Goal: Check status: Check status

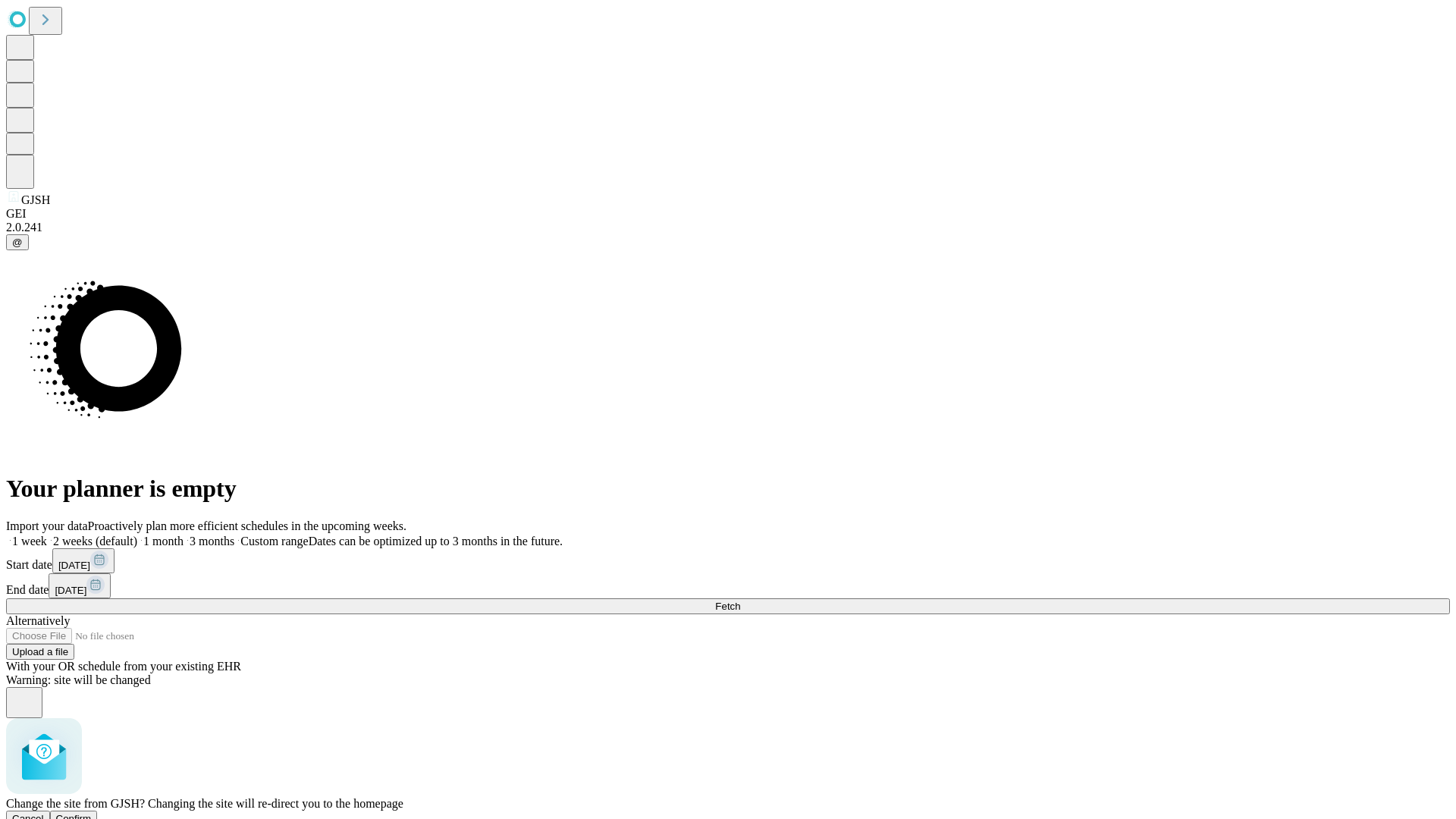
click at [92, 813] on span "Confirm" at bounding box center [73, 818] width 35 height 11
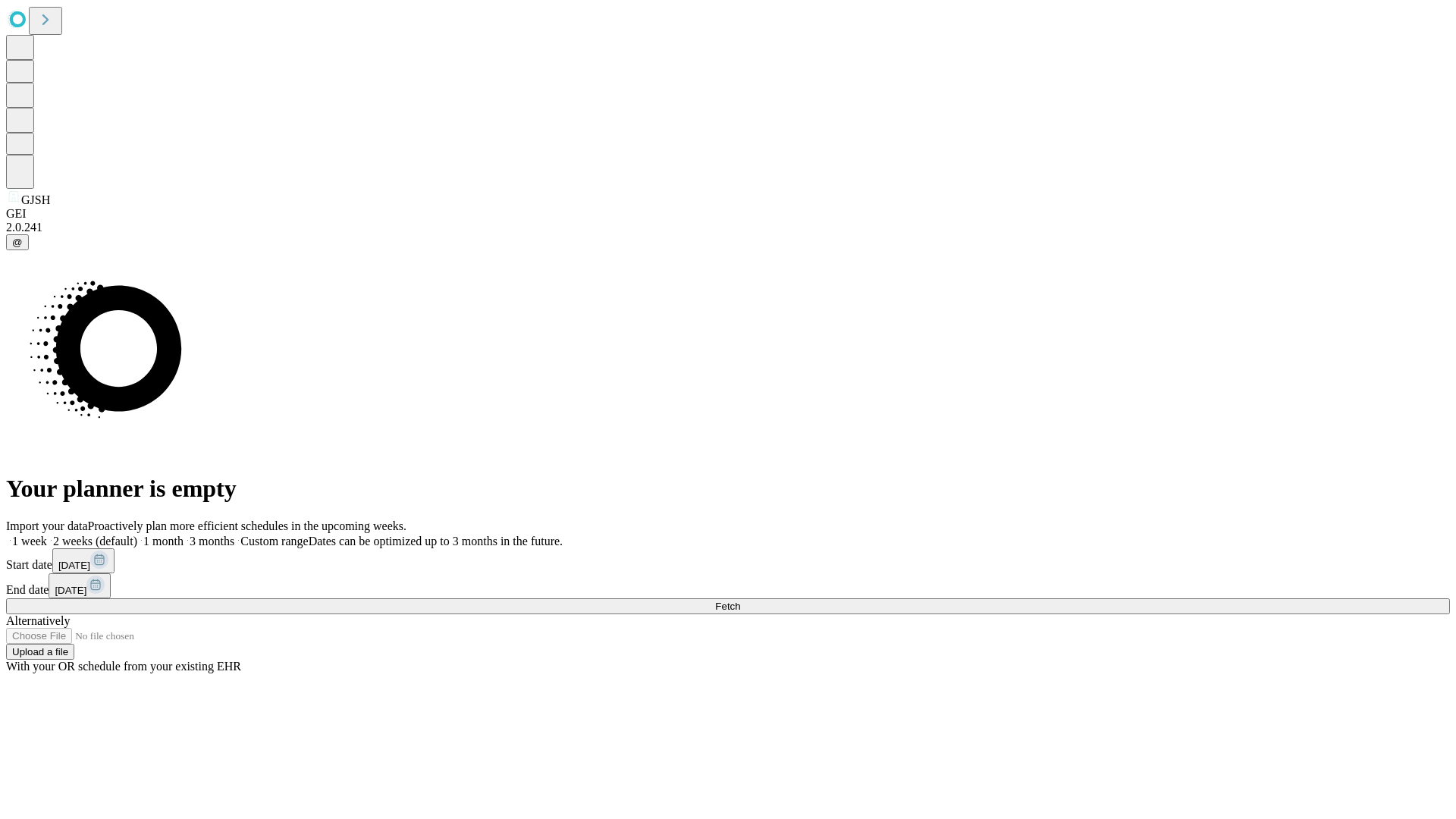
click at [47, 534] on label "1 week" at bounding box center [26, 540] width 41 height 13
click at [740, 600] on span "Fetch" at bounding box center [728, 605] width 25 height 11
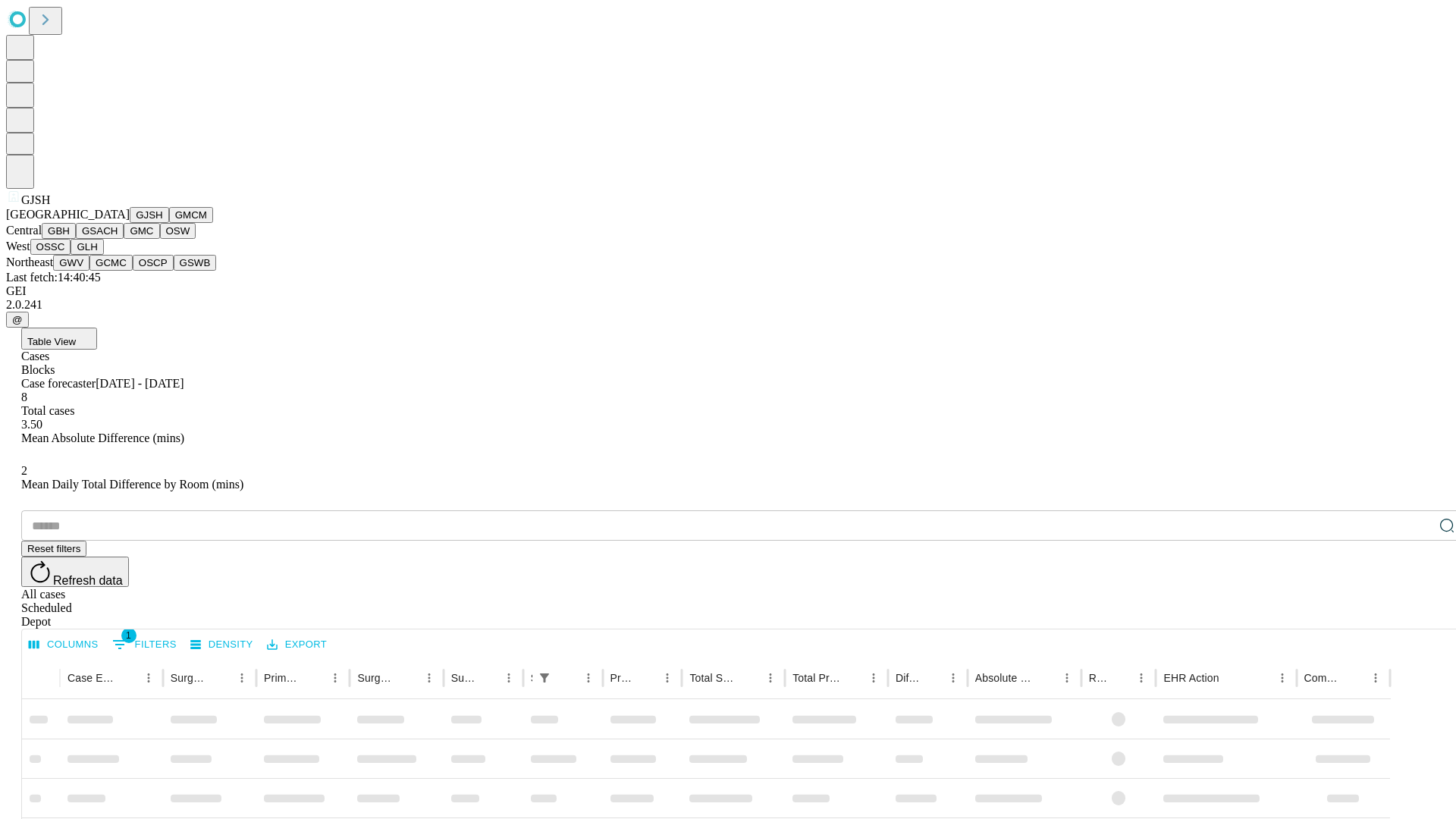
click at [169, 223] on button "GMCM" at bounding box center [191, 214] width 44 height 16
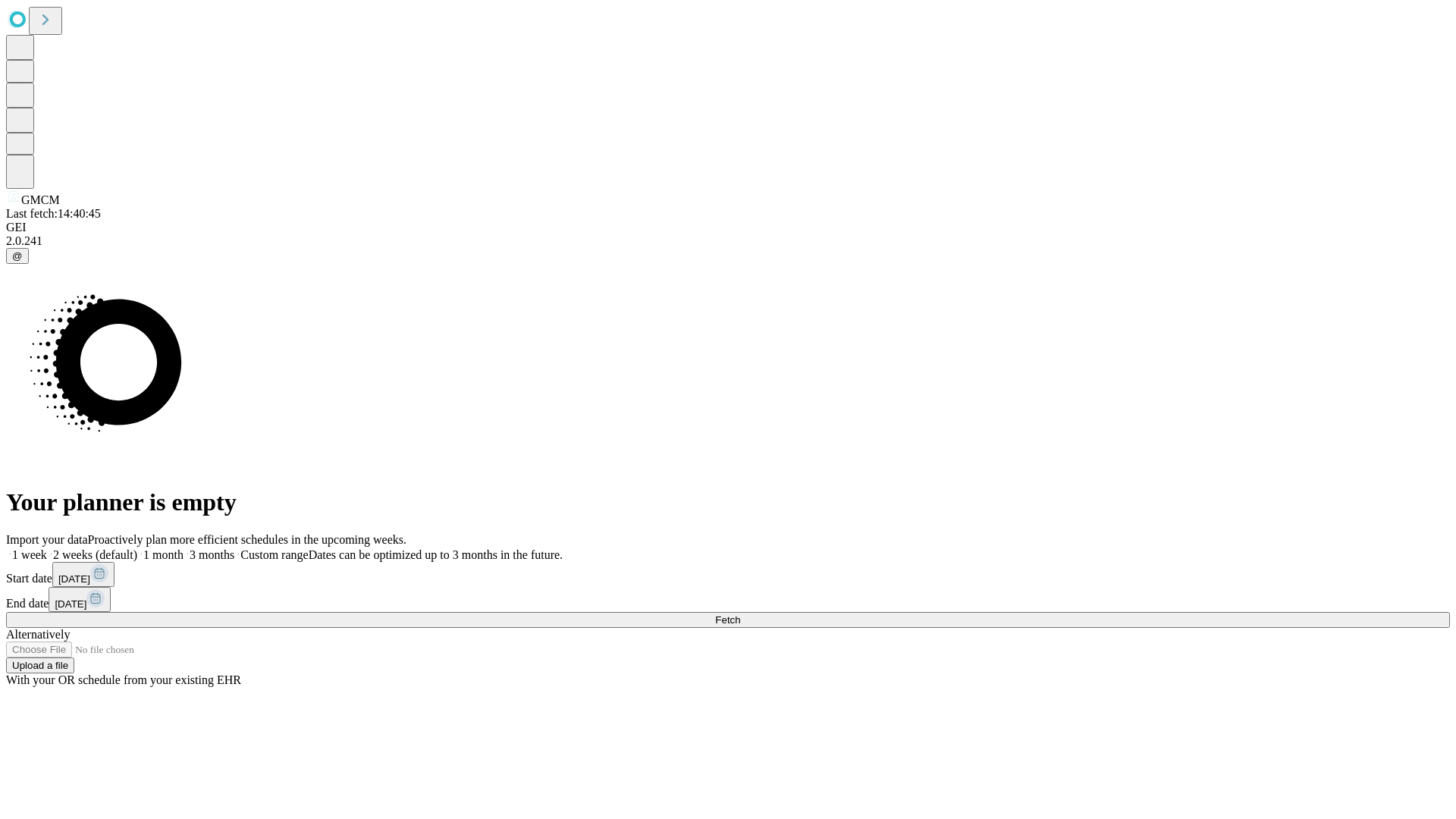
click at [47, 548] on label "1 week" at bounding box center [26, 554] width 41 height 13
click at [740, 615] on span "Fetch" at bounding box center [728, 620] width 25 height 11
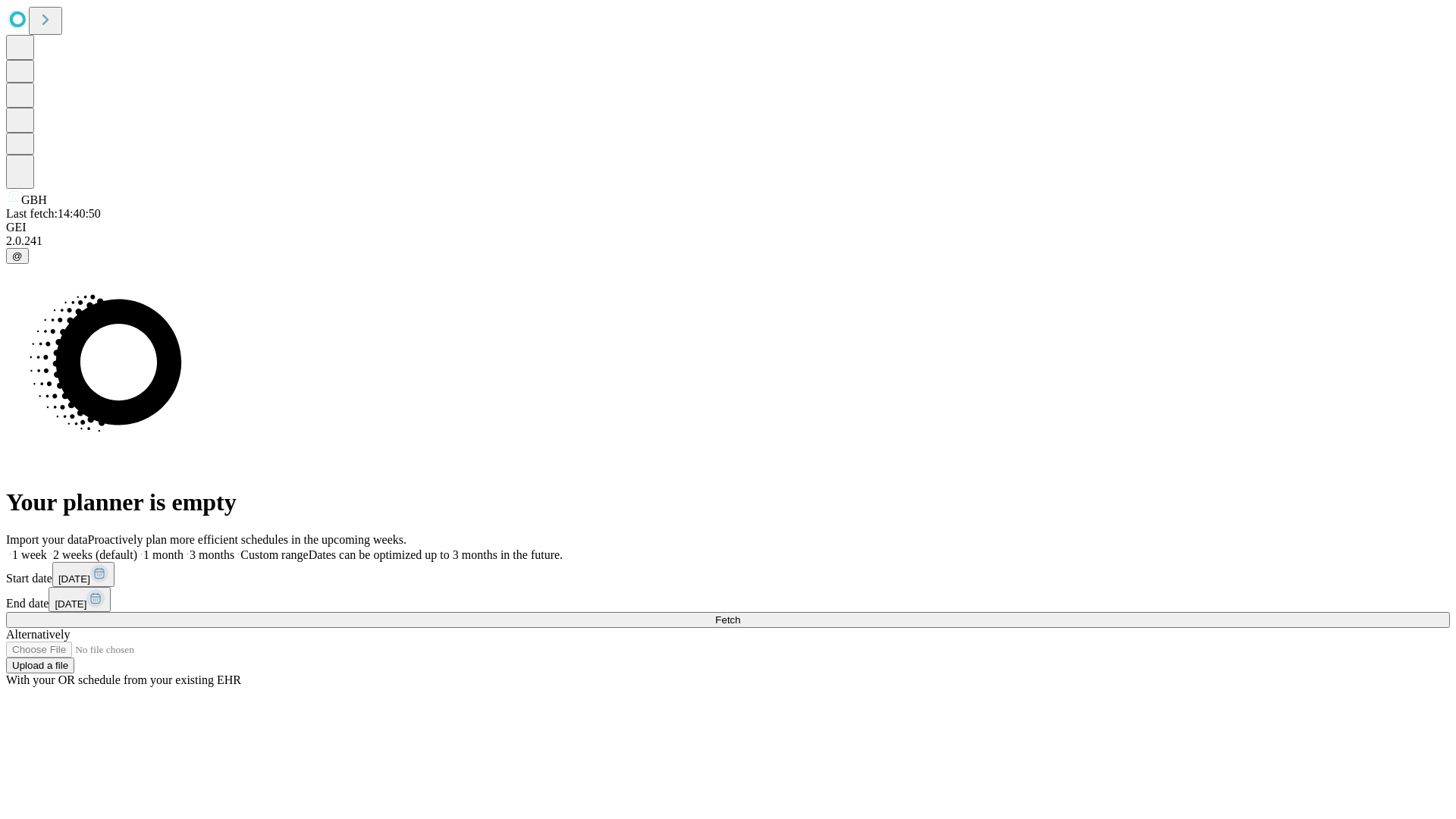
click at [47, 548] on label "1 week" at bounding box center [26, 554] width 41 height 13
click at [740, 615] on span "Fetch" at bounding box center [728, 620] width 25 height 11
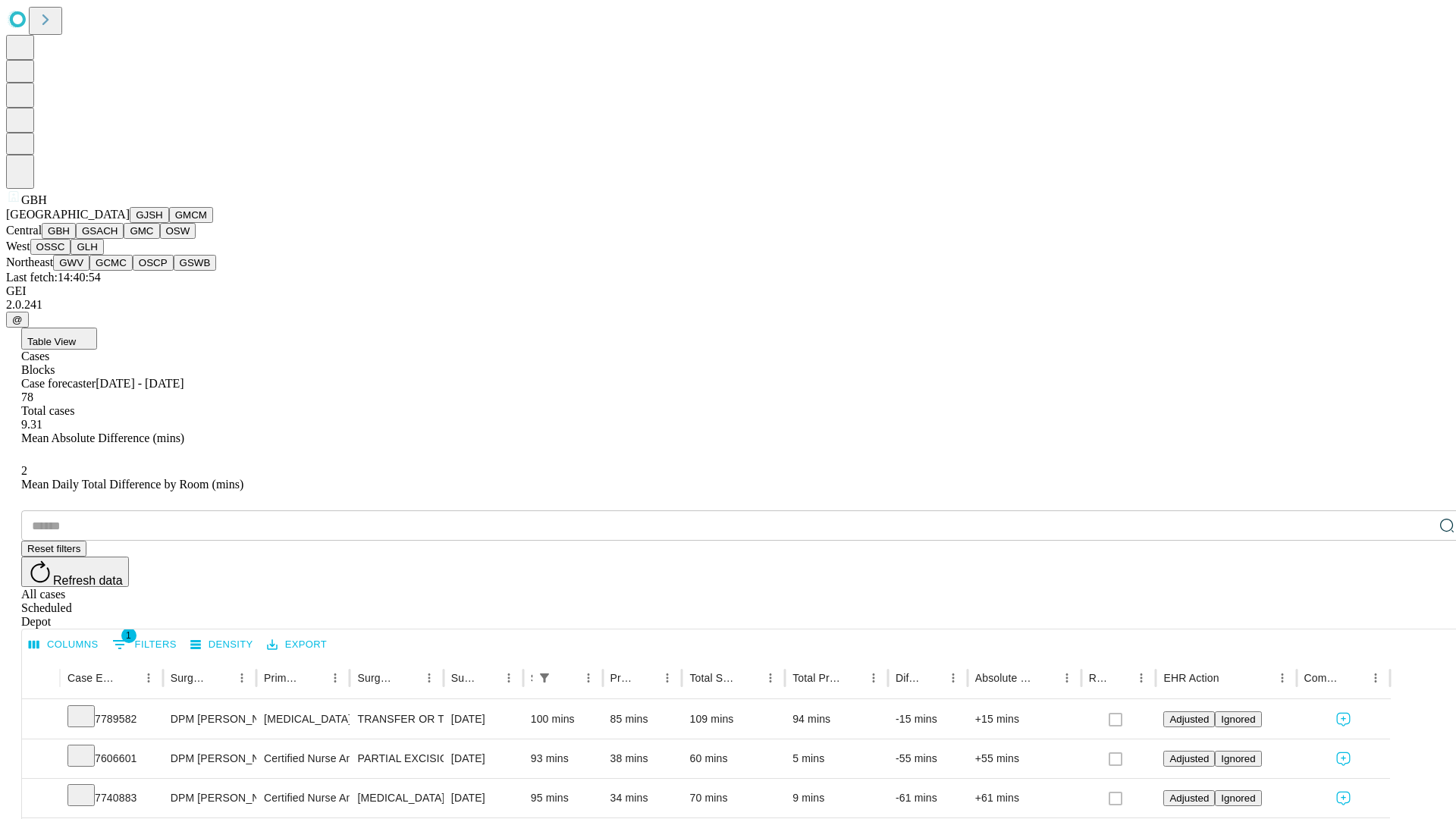
click at [117, 239] on button "GSACH" at bounding box center [100, 231] width 48 height 16
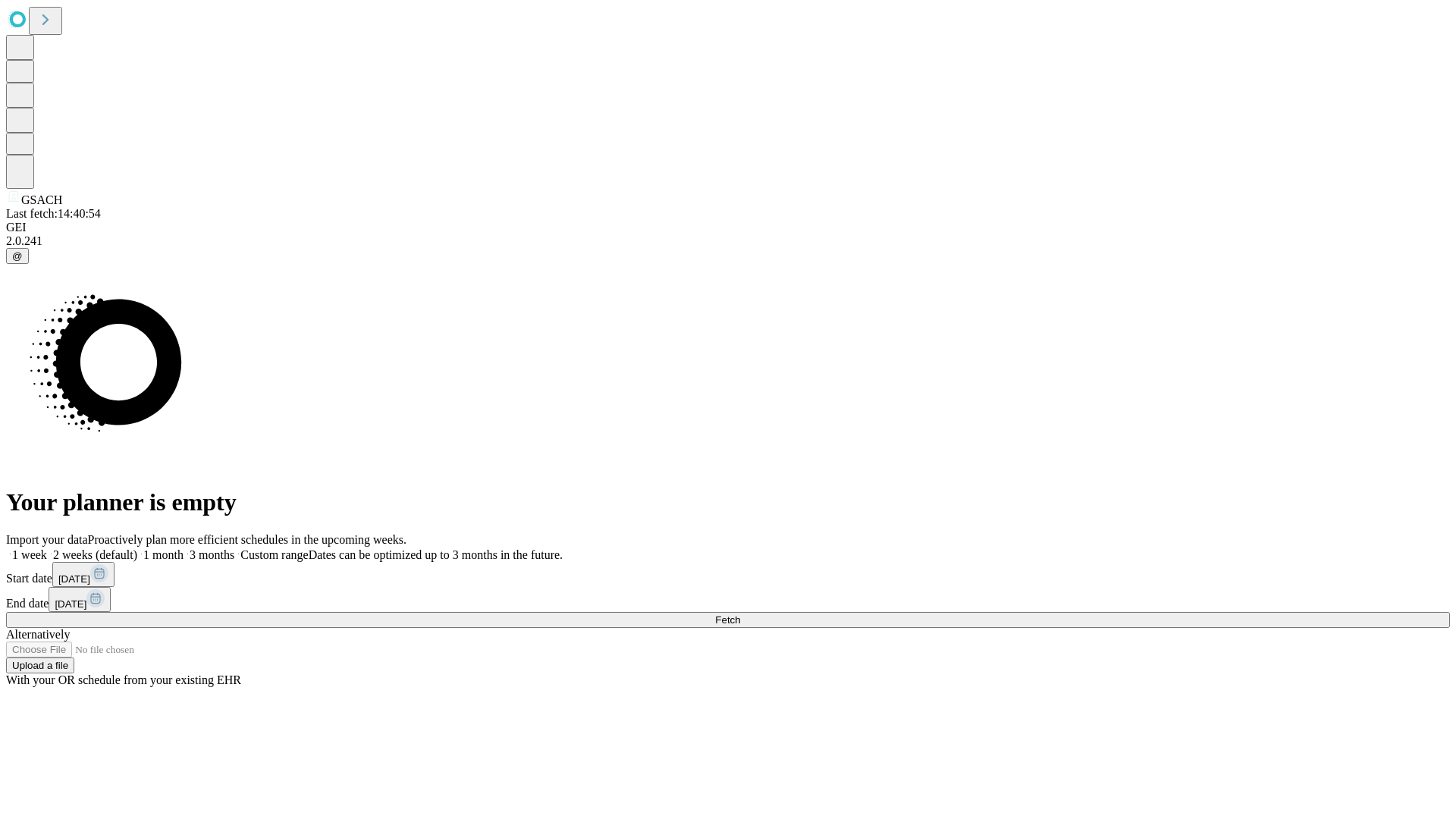
click at [47, 548] on label "1 week" at bounding box center [26, 554] width 41 height 13
click at [740, 615] on span "Fetch" at bounding box center [728, 620] width 25 height 11
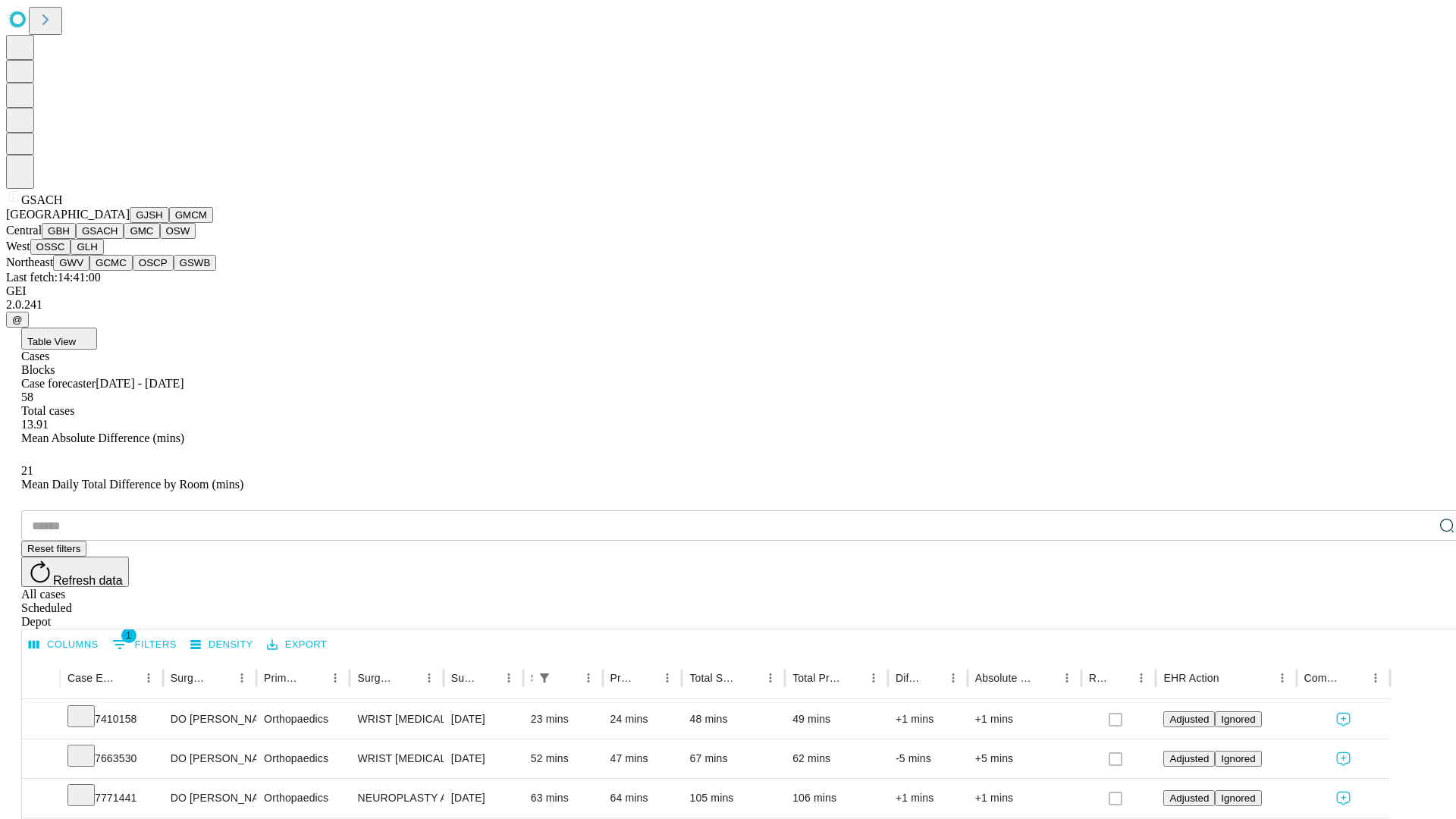
click at [123, 239] on button "GMC" at bounding box center [141, 231] width 35 height 16
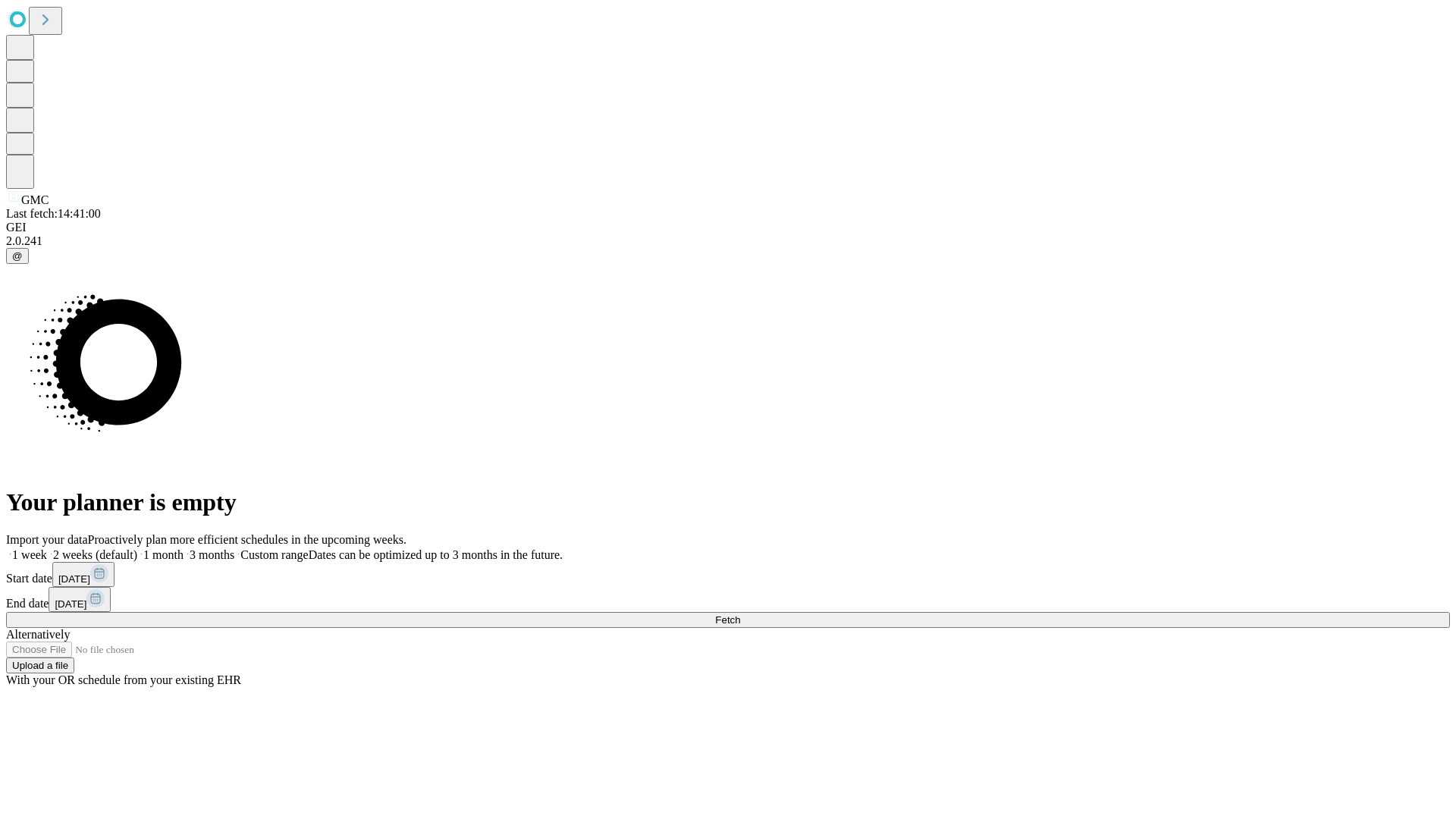
click at [47, 548] on label "1 week" at bounding box center [26, 554] width 41 height 13
click at [740, 615] on span "Fetch" at bounding box center [728, 620] width 25 height 11
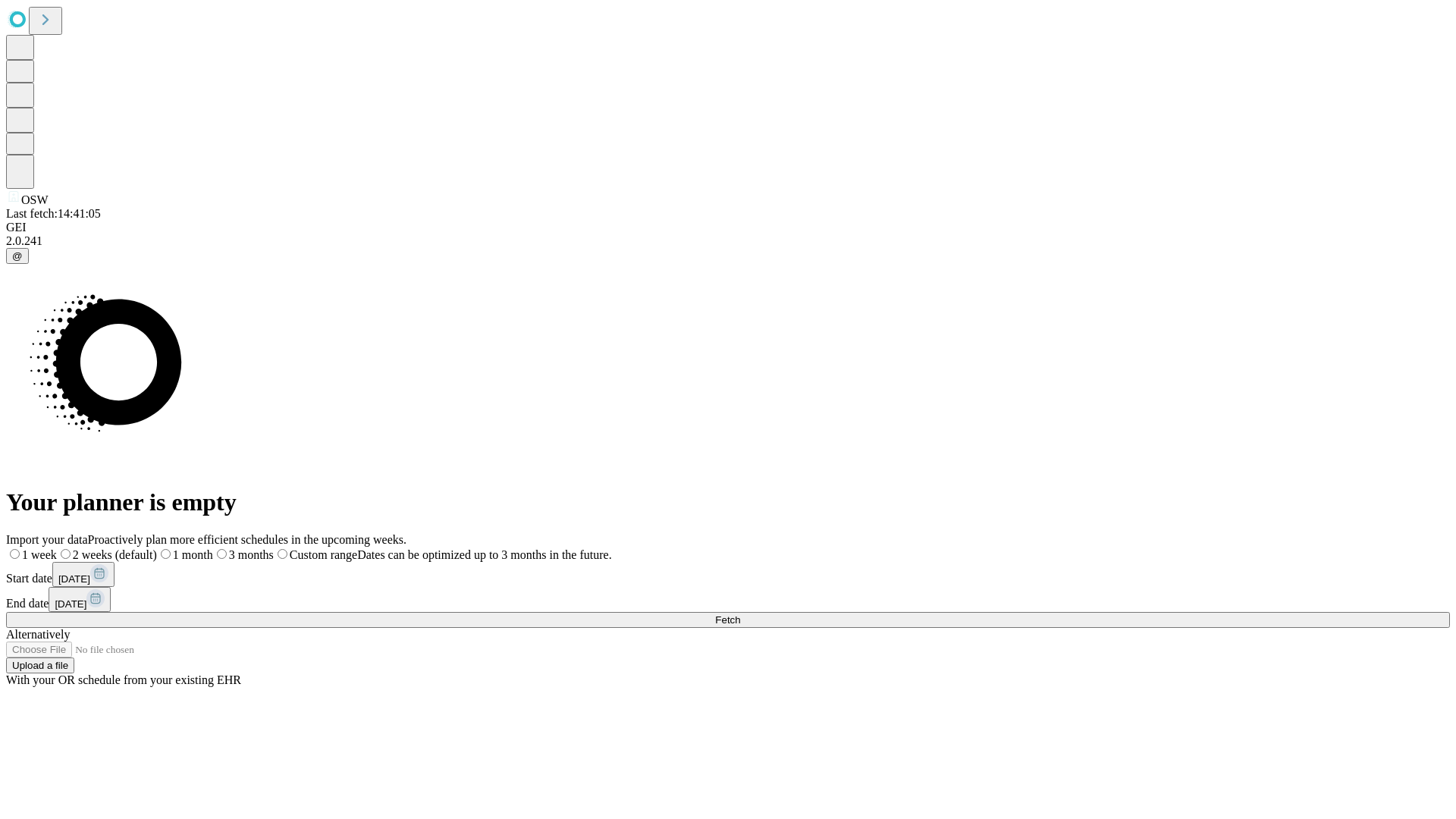
click at [57, 548] on label "1 week" at bounding box center [31, 554] width 51 height 13
click at [740, 615] on span "Fetch" at bounding box center [728, 620] width 25 height 11
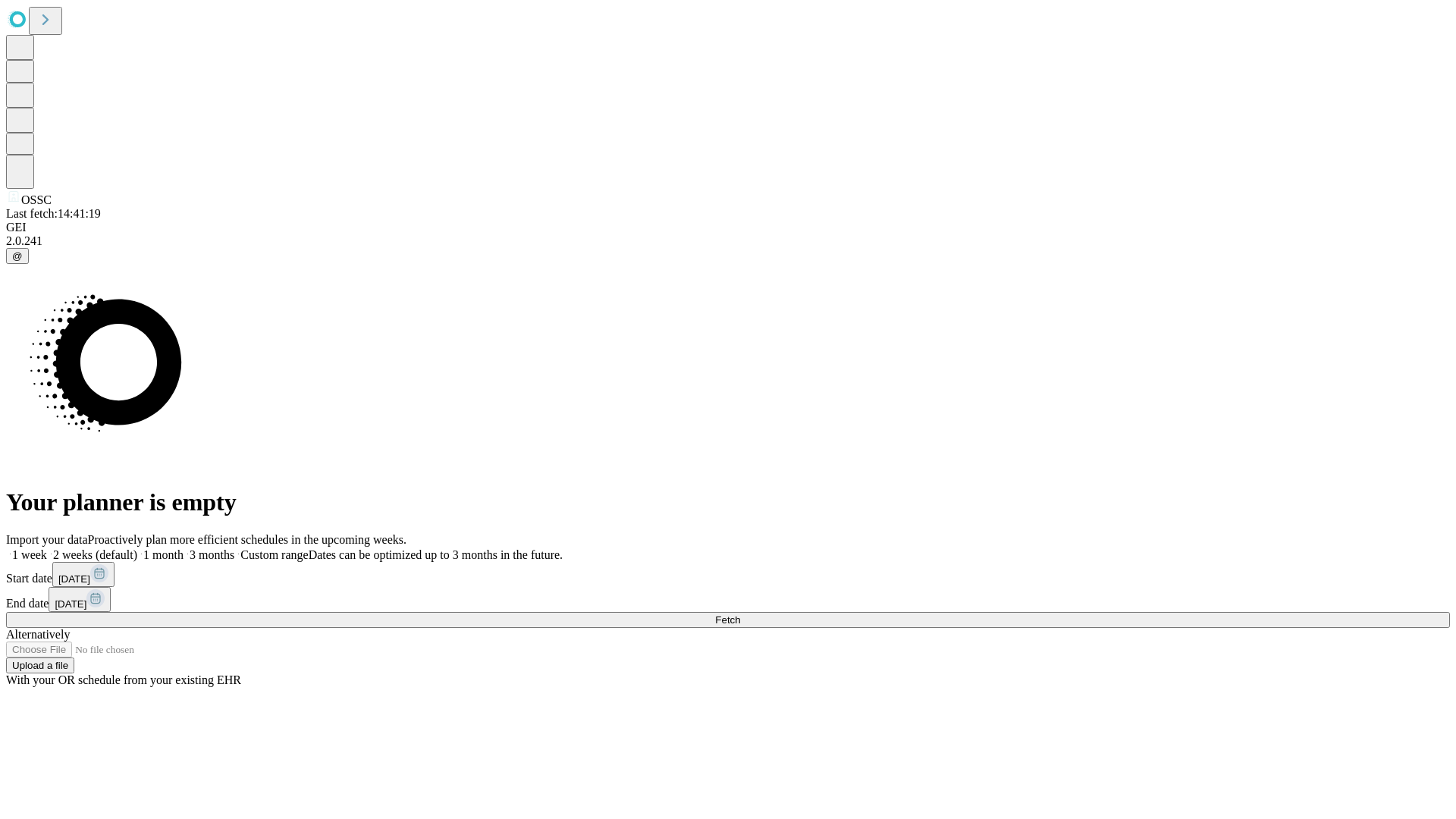
click at [740, 615] on span "Fetch" at bounding box center [728, 620] width 25 height 11
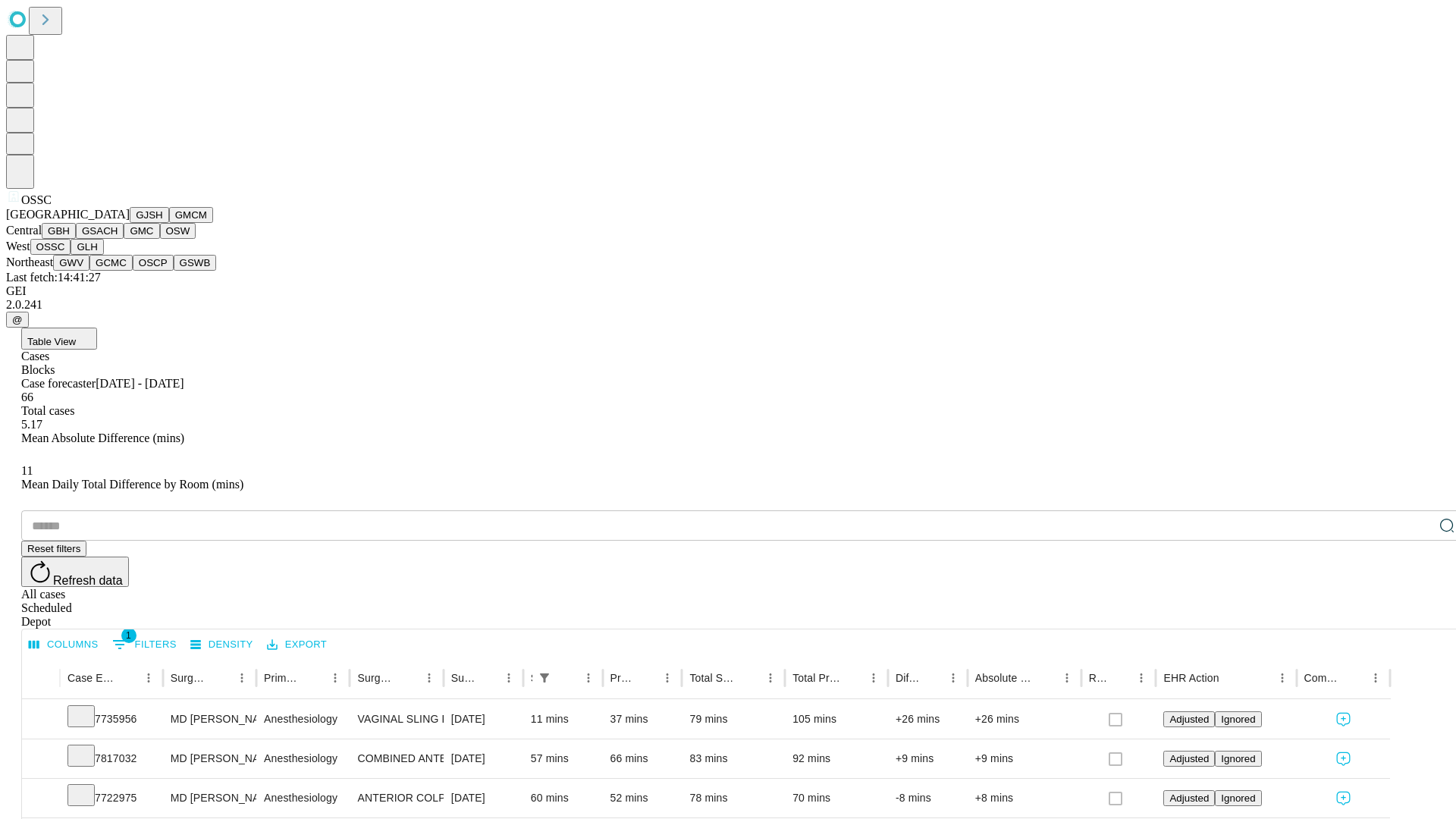
click at [103, 255] on button "GLH" at bounding box center [87, 247] width 33 height 16
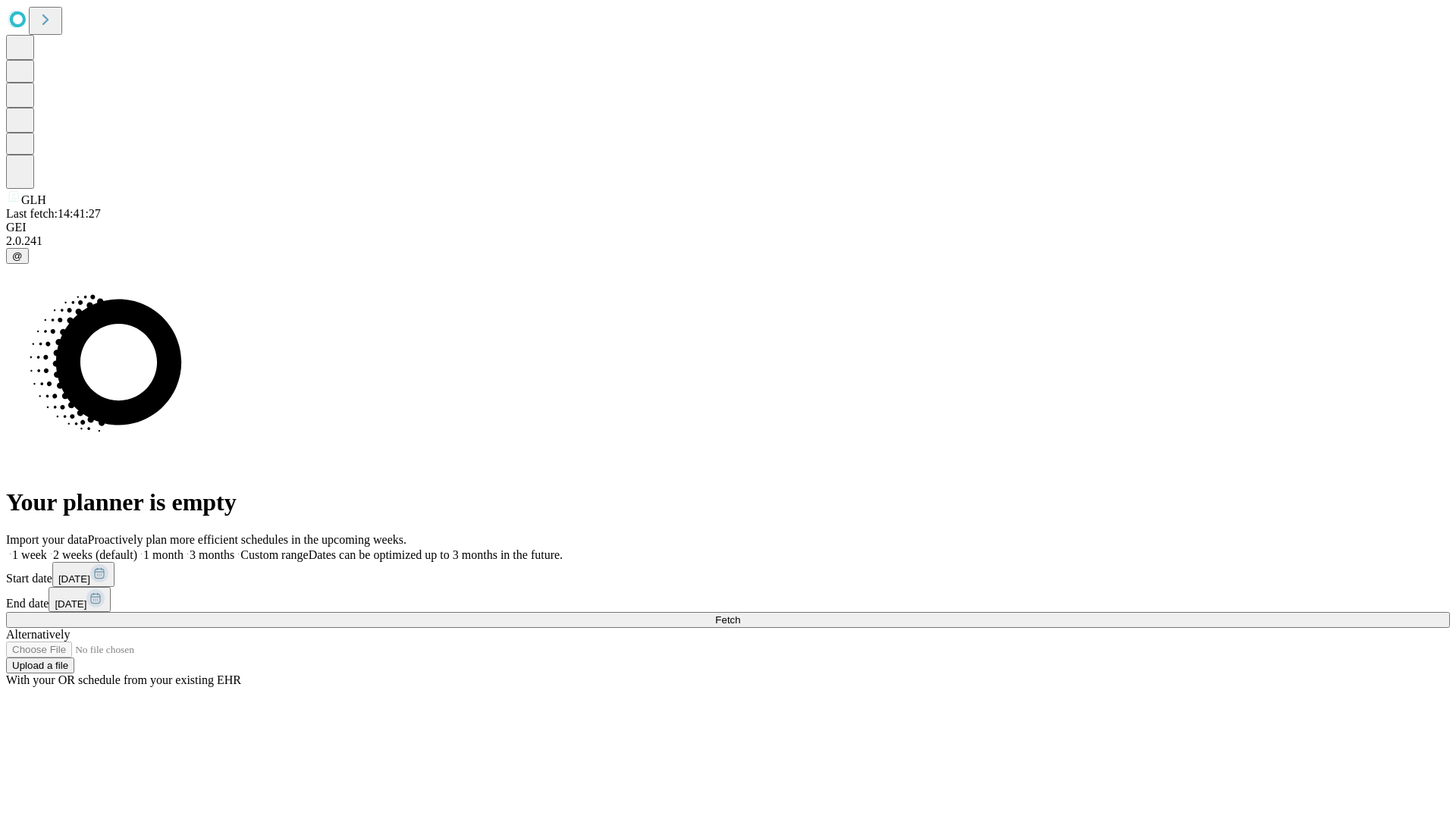
click at [47, 548] on label "1 week" at bounding box center [26, 554] width 41 height 13
click at [740, 615] on span "Fetch" at bounding box center [728, 620] width 25 height 11
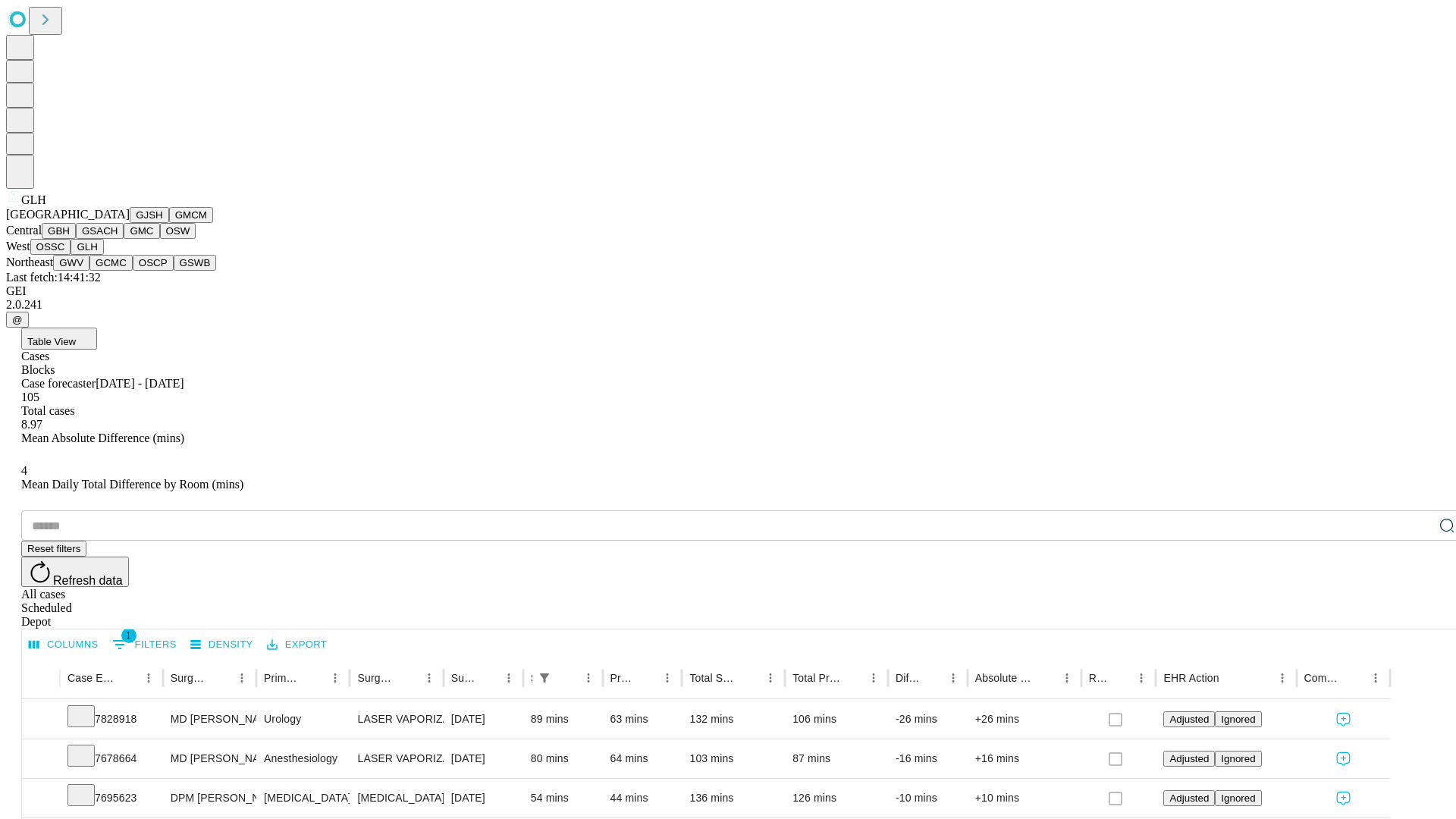
click at [89, 271] on button "GWV" at bounding box center [71, 263] width 36 height 16
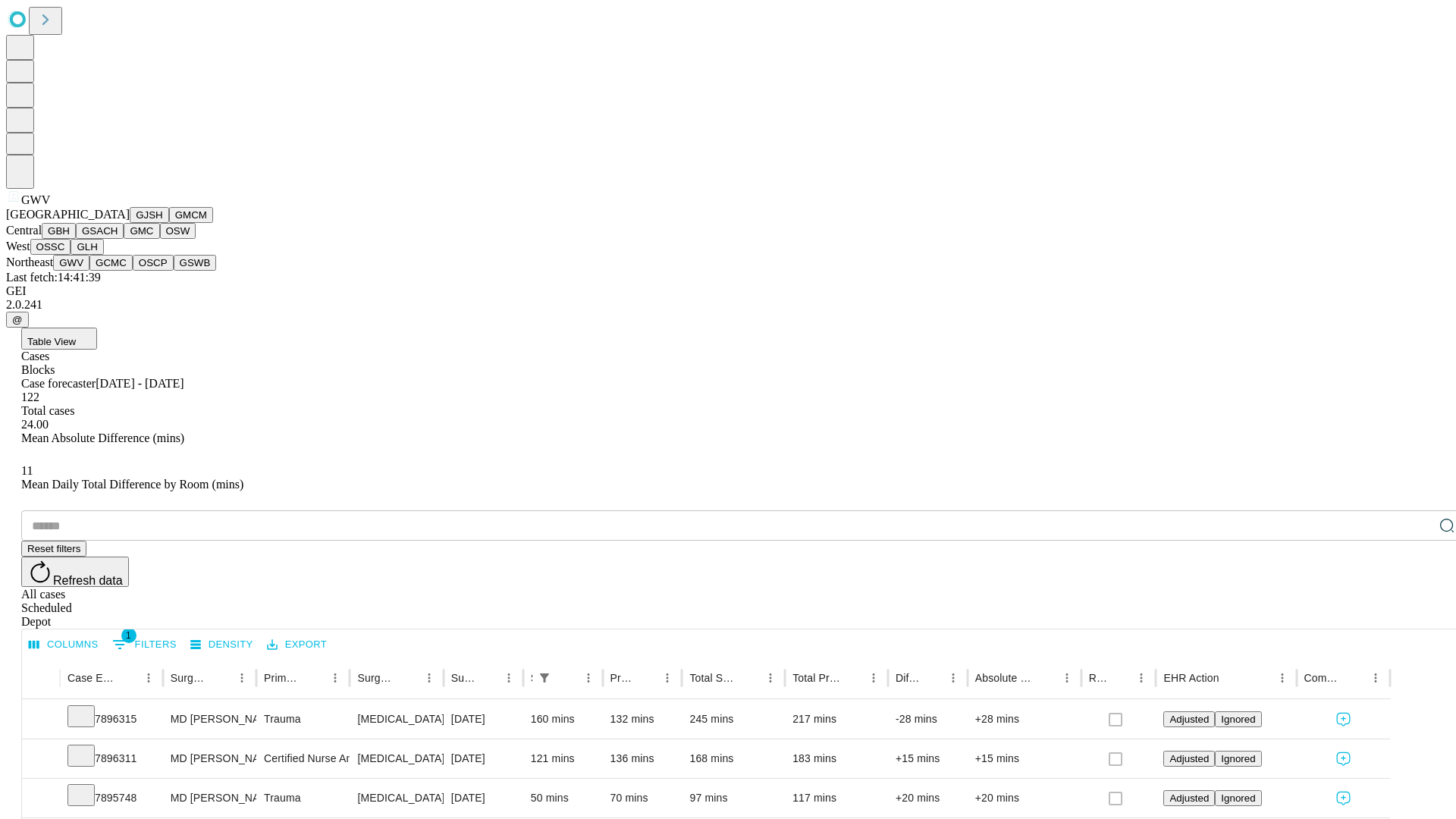
click at [117, 271] on button "GCMC" at bounding box center [111, 263] width 43 height 16
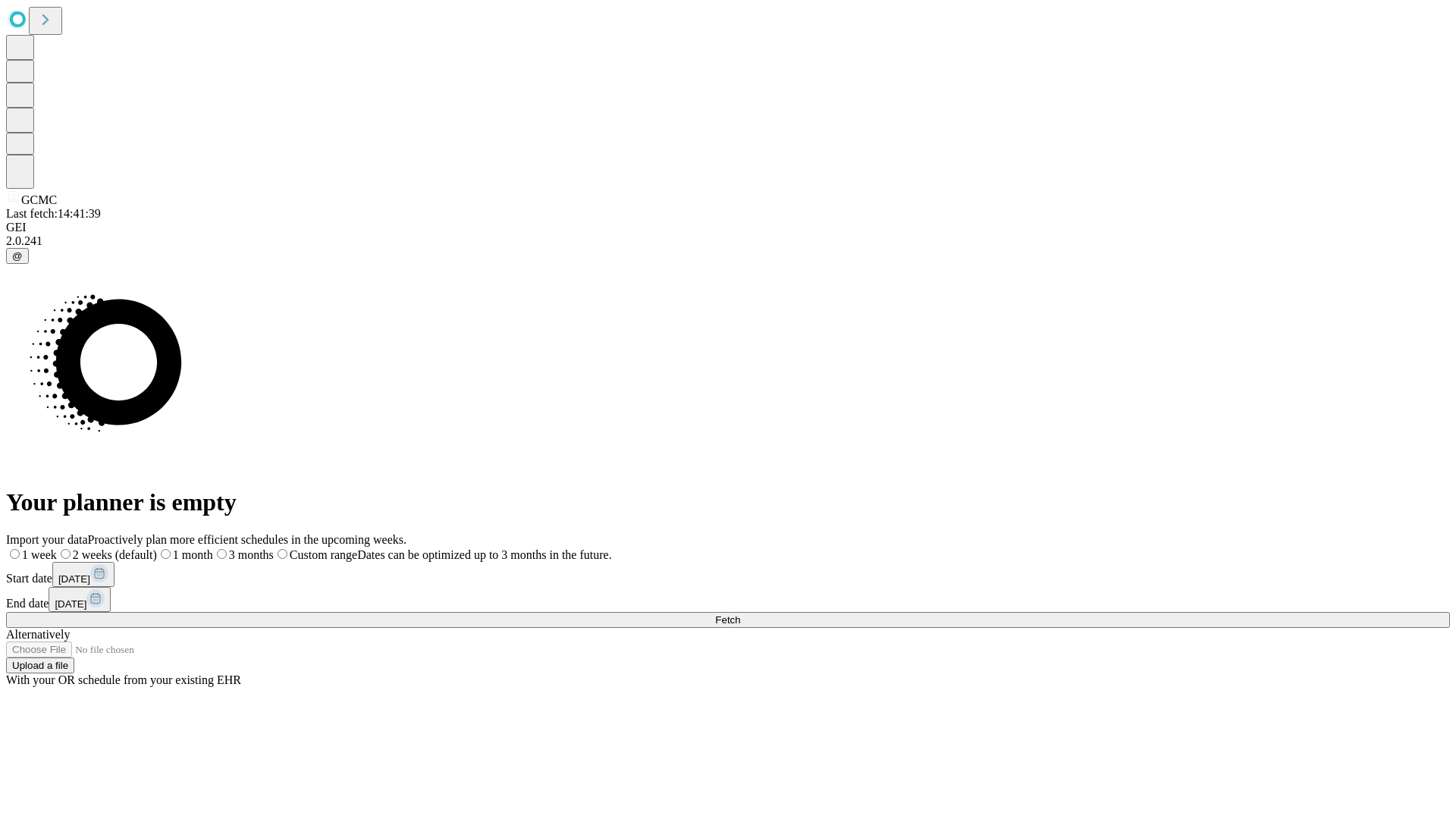
click at [57, 548] on label "1 week" at bounding box center [31, 554] width 51 height 13
click at [740, 615] on span "Fetch" at bounding box center [728, 620] width 25 height 11
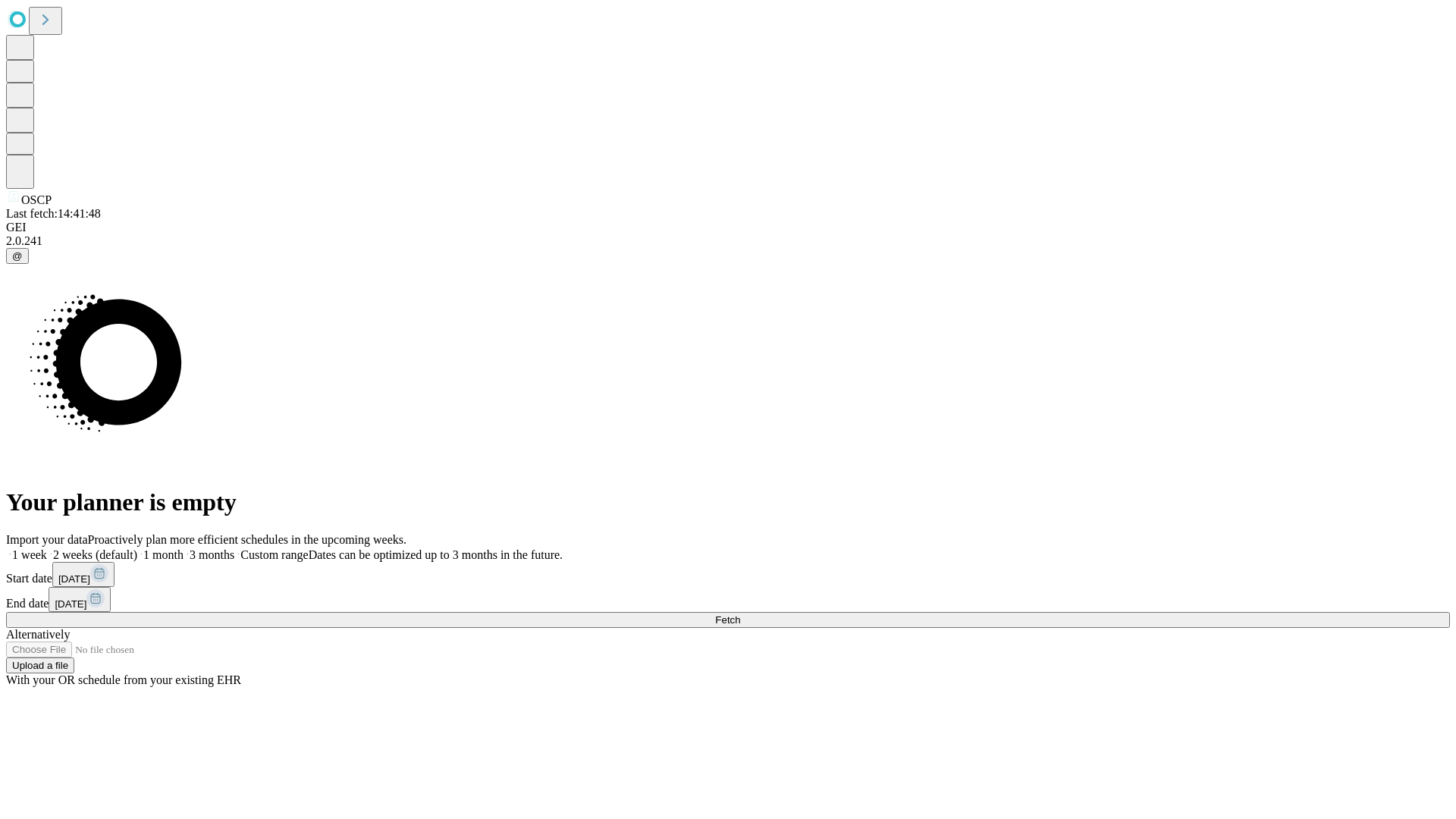
click at [47, 548] on label "1 week" at bounding box center [26, 554] width 41 height 13
click at [740, 615] on span "Fetch" at bounding box center [728, 620] width 25 height 11
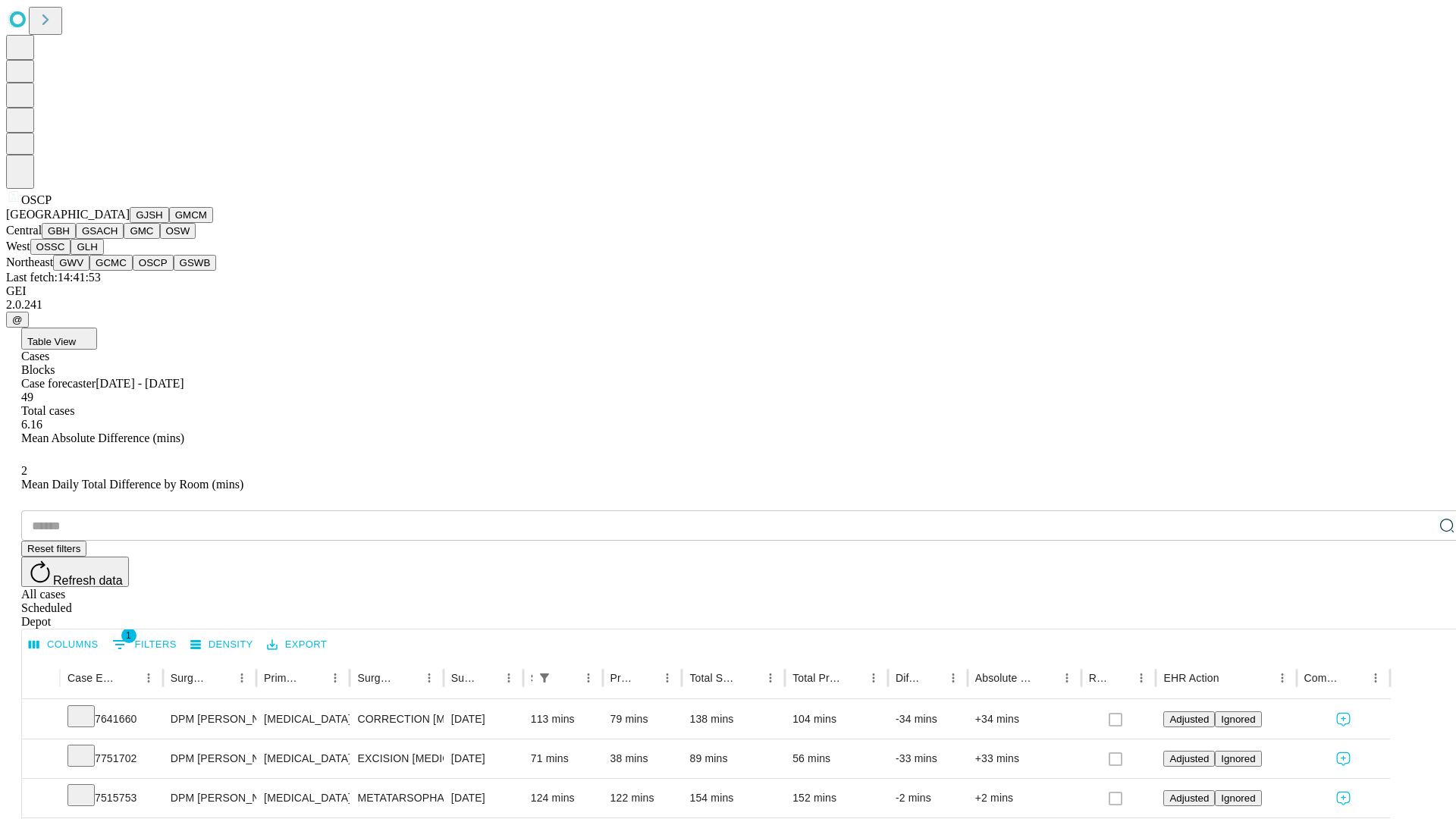
click at [174, 271] on button "GSWB" at bounding box center [195, 263] width 43 height 16
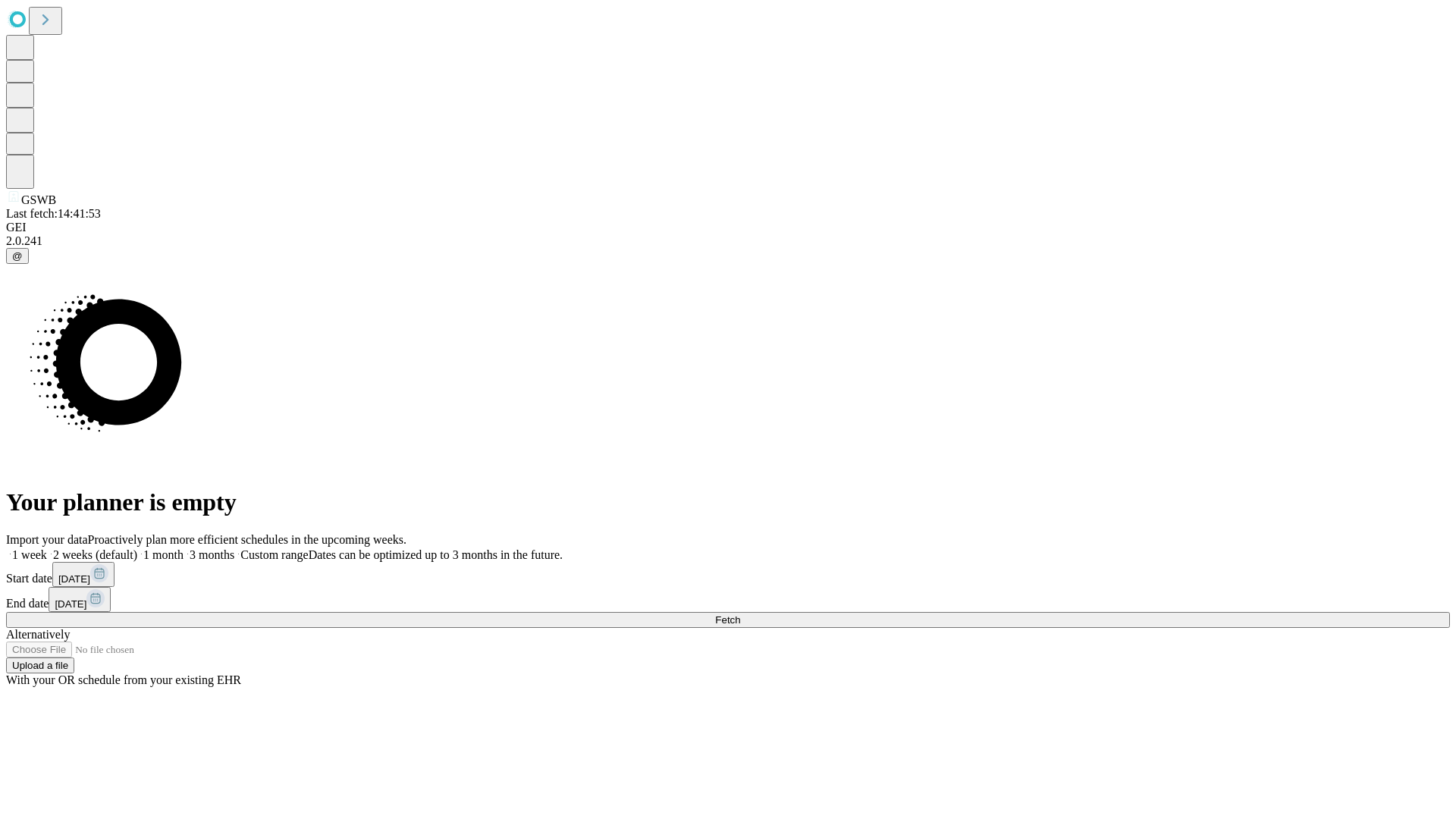
click at [47, 548] on label "1 week" at bounding box center [26, 554] width 41 height 13
click at [740, 615] on span "Fetch" at bounding box center [728, 620] width 25 height 11
